Goal: Task Accomplishment & Management: Manage account settings

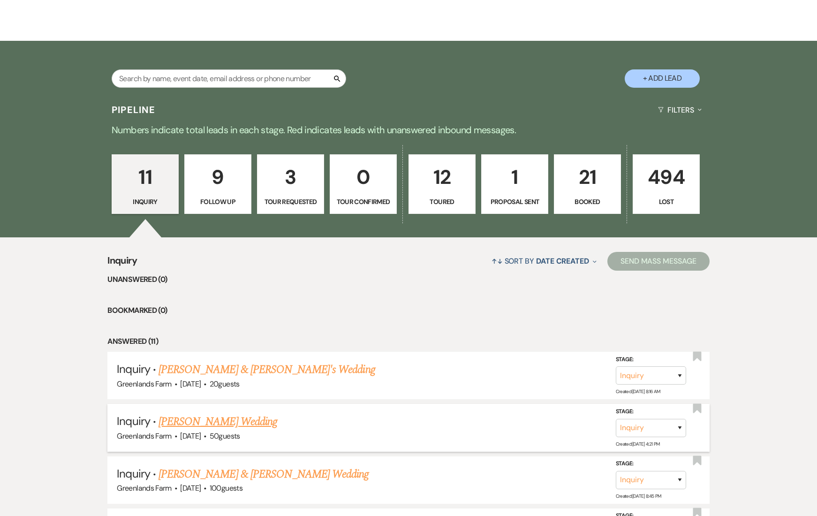
scroll to position [242, 0]
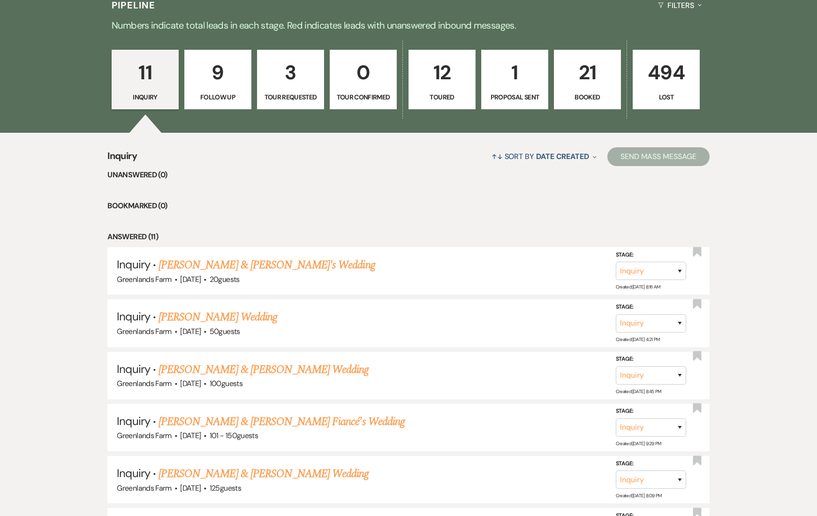
click at [573, 73] on p "21" at bounding box center [587, 72] width 55 height 31
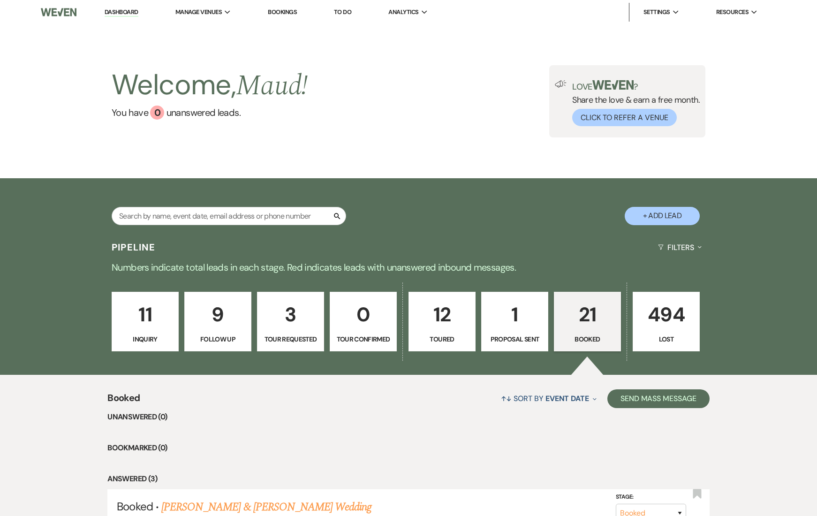
scroll to position [315, 0]
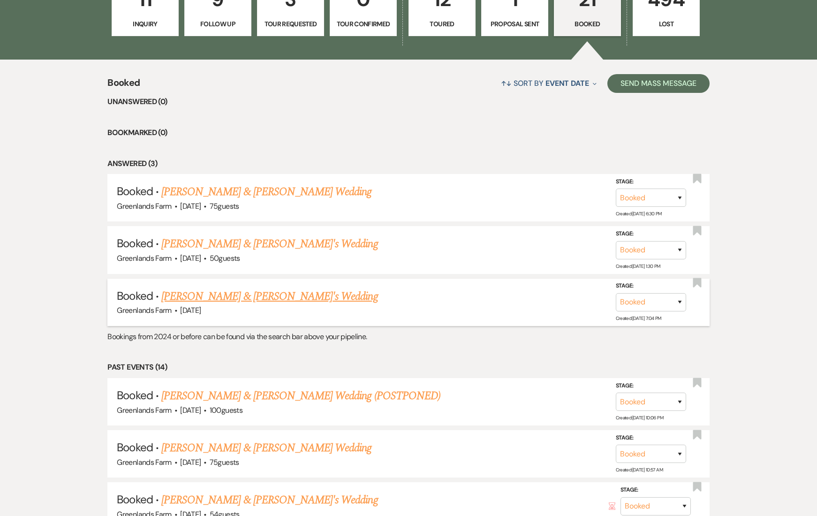
click at [260, 297] on link "[PERSON_NAME] & [PERSON_NAME]'s Wedding" at bounding box center [269, 296] width 217 height 17
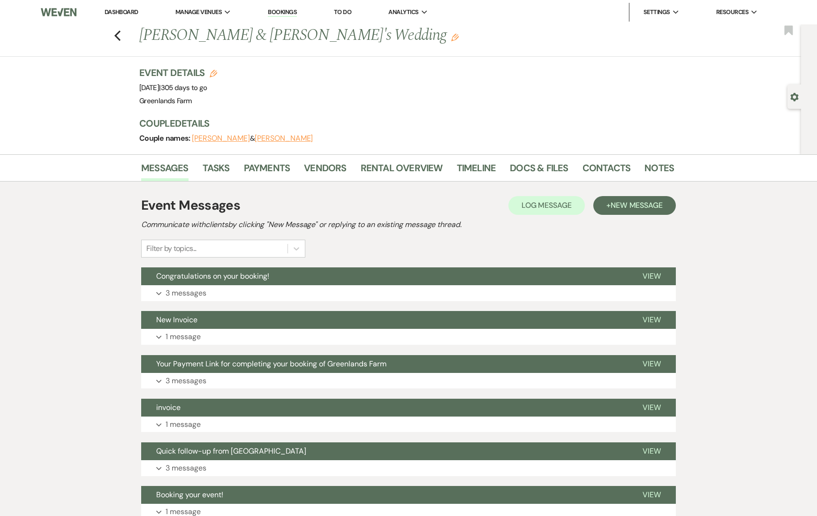
drag, startPoint x: 179, startPoint y: 87, endPoint x: 235, endPoint y: 87, distance: 56.3
click at [207, 87] on span "Event Date: [DATE] | 305 days to go" at bounding box center [173, 87] width 68 height 9
click at [289, 10] on link "Bookings" at bounding box center [282, 12] width 29 height 9
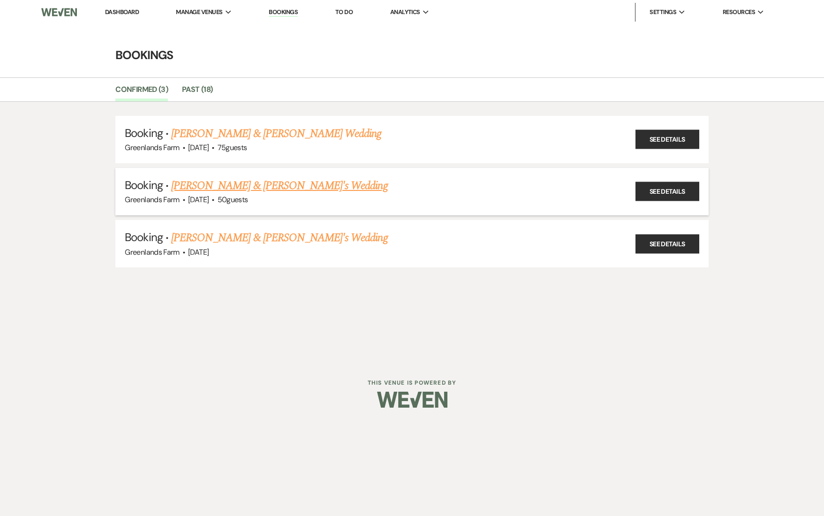
click at [257, 187] on link "[PERSON_NAME] & [PERSON_NAME]'s Wedding" at bounding box center [279, 185] width 217 height 17
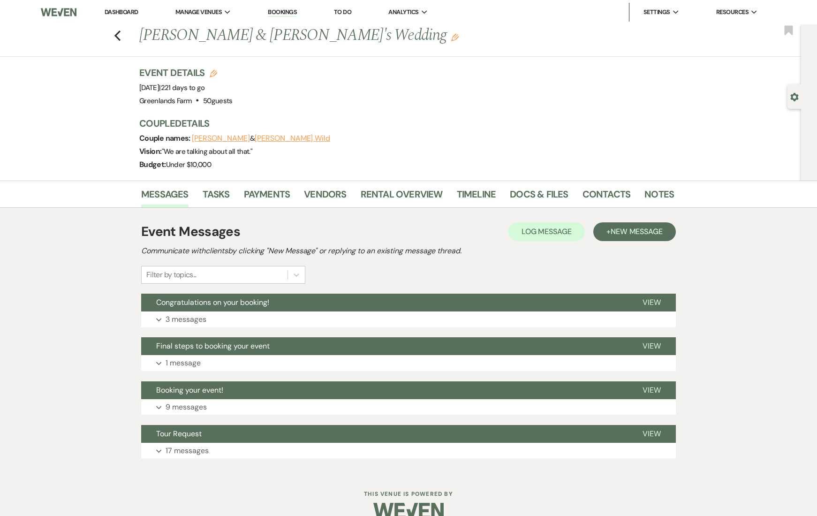
drag, startPoint x: 188, startPoint y: 86, endPoint x: 315, endPoint y: 91, distance: 126.8
click at [314, 91] on div "Event Details Edit Event Date: [DATE] | 221 days to go Venue: [GEOGRAPHIC_DATA]…" at bounding box center [401, 86] width 525 height 41
click at [332, 91] on div "Event Details Edit Event Date: [DATE] | 221 days to go Venue: [GEOGRAPHIC_DATA]…" at bounding box center [401, 86] width 525 height 41
click at [292, 10] on link "Bookings" at bounding box center [282, 12] width 29 height 9
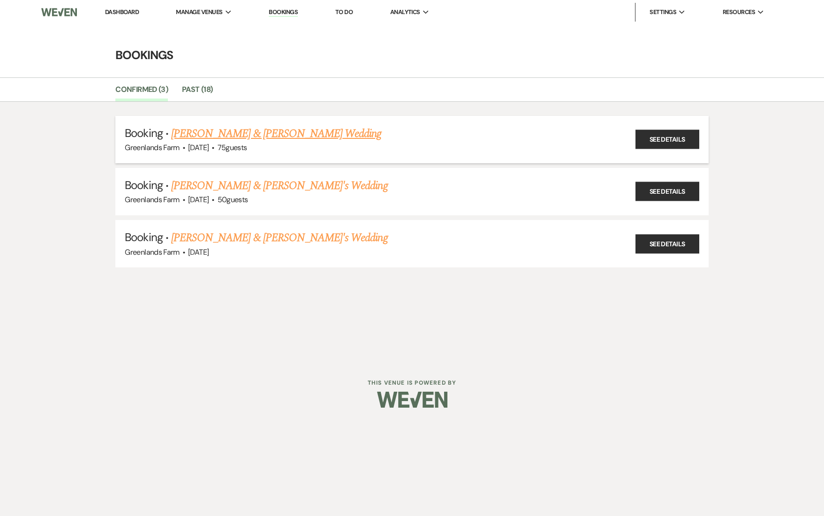
click at [247, 138] on link "[PERSON_NAME] & [PERSON_NAME] Wedding" at bounding box center [276, 133] width 210 height 17
